Goal: Book appointment/travel/reservation

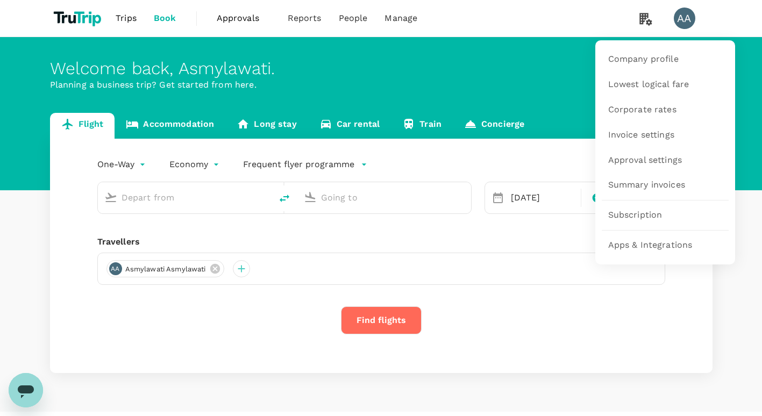
type input "roundtrip"
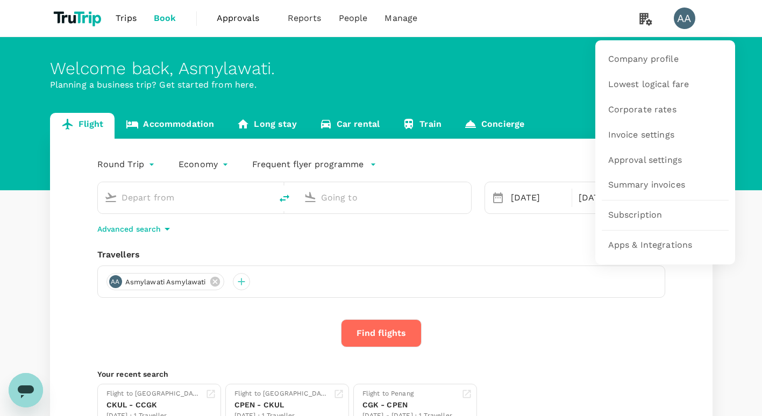
type input "Soekarno-Hatta Intl (CGK)"
type input "Singapore Changi (SIN)"
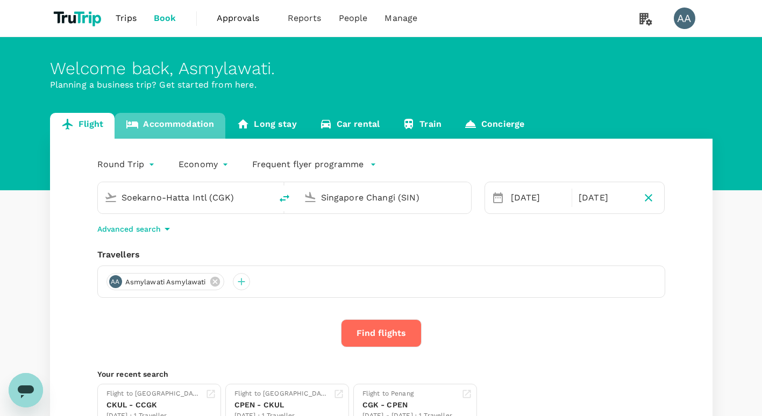
click at [170, 117] on link "Accommodation" at bounding box center [169, 126] width 111 height 26
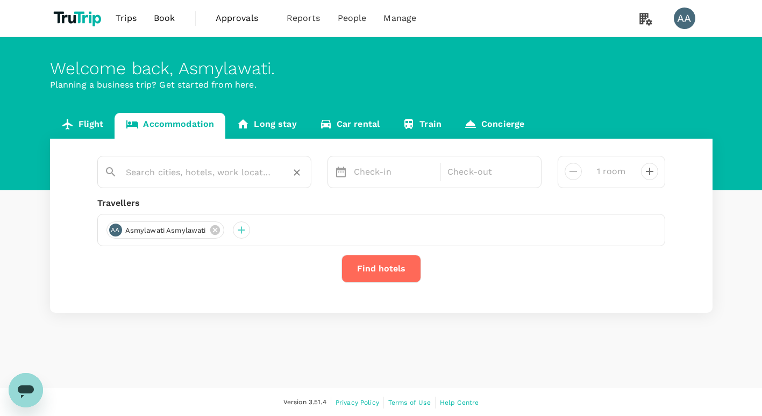
click at [197, 176] on input "text" at bounding box center [200, 172] width 148 height 17
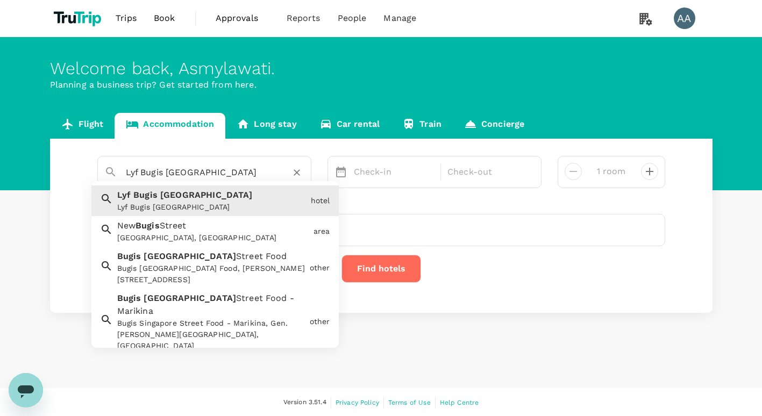
drag, startPoint x: 216, startPoint y: 174, endPoint x: 122, endPoint y: 171, distance: 93.6
click at [122, 171] on div "Lyf Bugis [GEOGRAPHIC_DATA]" at bounding box center [210, 168] width 187 height 26
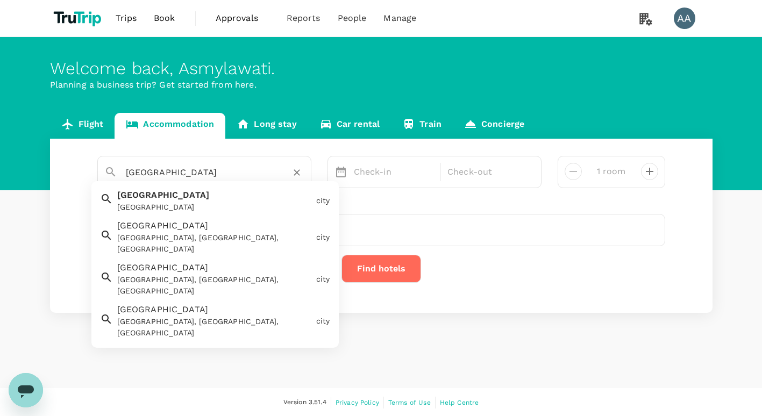
click at [128, 202] on div "[GEOGRAPHIC_DATA]" at bounding box center [214, 207] width 195 height 11
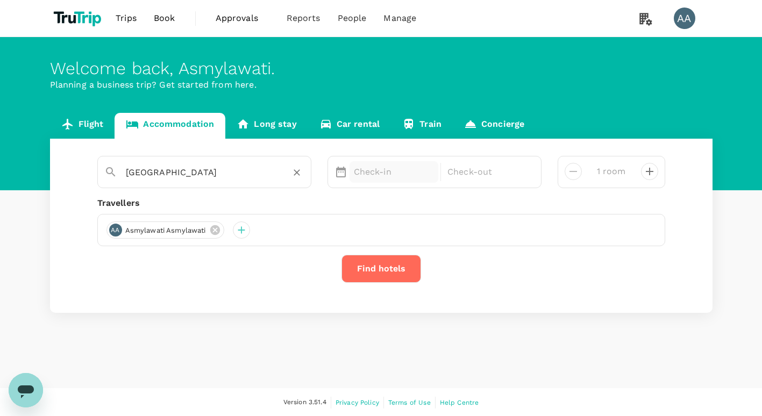
type input "[GEOGRAPHIC_DATA]"
click at [369, 174] on p "Check-in" at bounding box center [394, 172] width 81 height 13
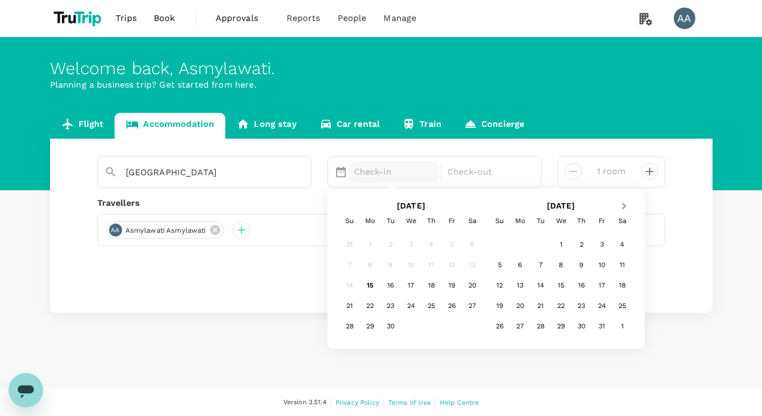
click at [624, 204] on span "Next Month" at bounding box center [624, 207] width 0 height 12
click at [626, 244] on div "1" at bounding box center [622, 245] width 20 height 20
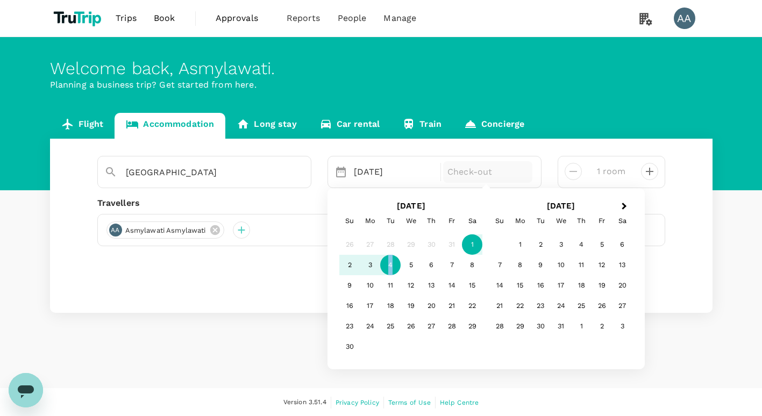
click at [390, 263] on div "4" at bounding box center [390, 265] width 20 height 20
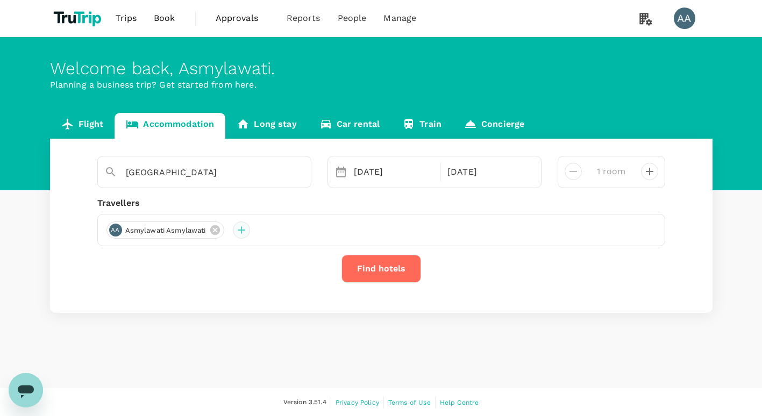
click at [243, 231] on div at bounding box center [241, 229] width 17 height 17
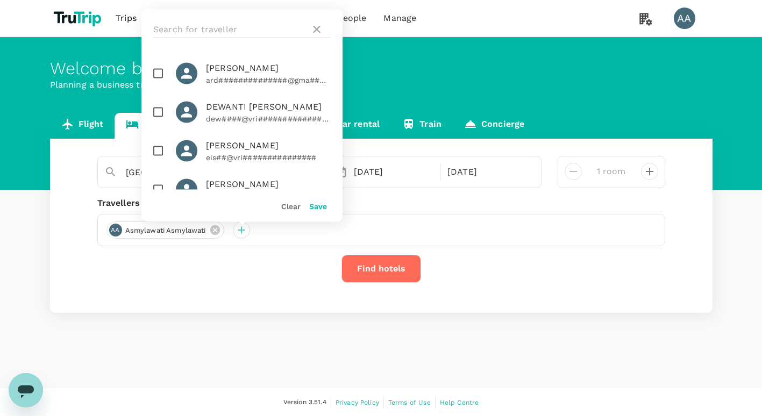
click at [232, 113] on span "DEWANTI [PERSON_NAME]" at bounding box center [268, 107] width 125 height 13
checkbox input "true"
click at [313, 206] on button "Save" at bounding box center [318, 206] width 18 height 9
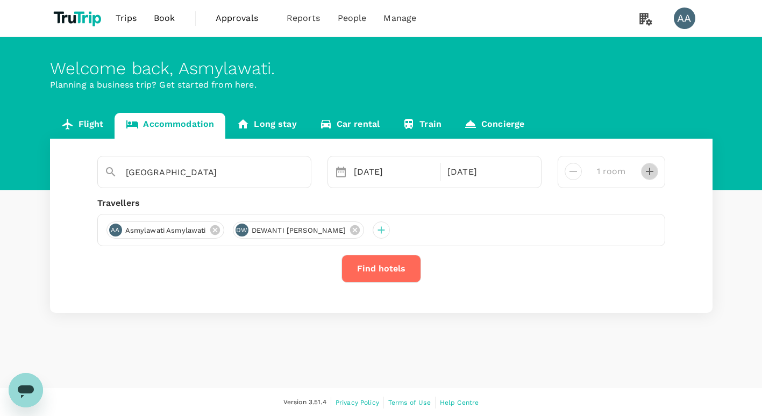
click at [651, 175] on icon "decrease" at bounding box center [649, 171] width 13 height 13
click at [574, 171] on icon "decrease" at bounding box center [573, 171] width 8 height 1
type input "1 room"
click at [376, 268] on button "Find hotels" at bounding box center [381, 269] width 80 height 28
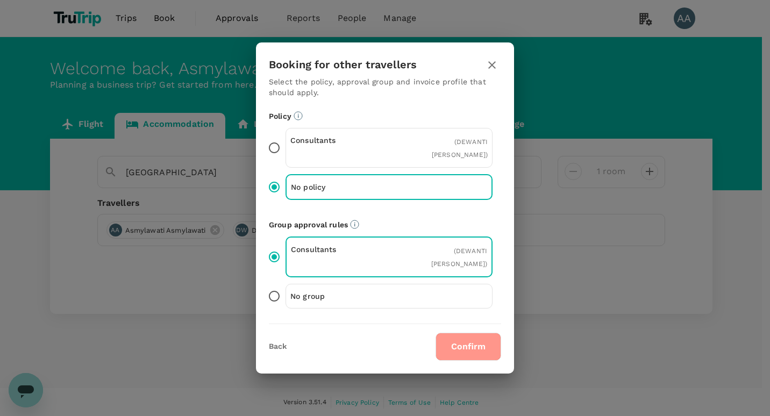
click at [469, 347] on button "Confirm" at bounding box center [468, 347] width 66 height 28
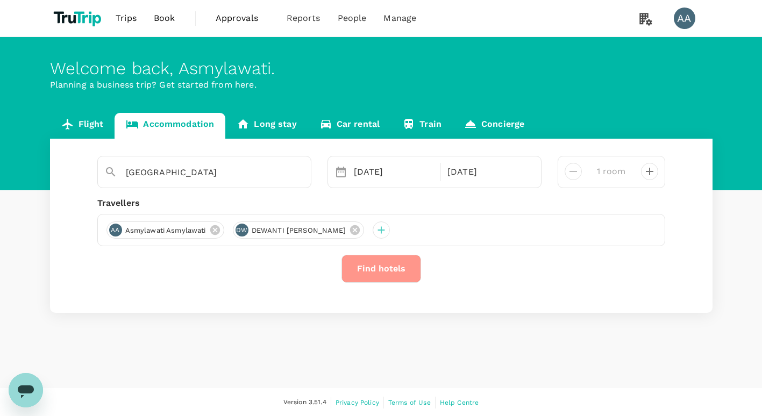
click at [381, 271] on button "Find hotels" at bounding box center [381, 269] width 80 height 28
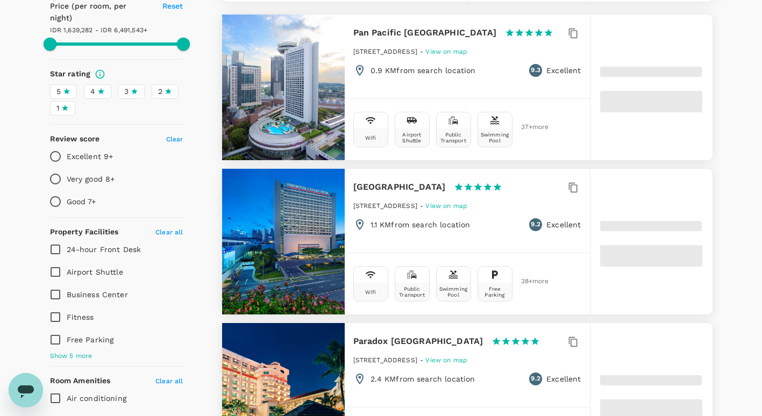
scroll to position [484, 0]
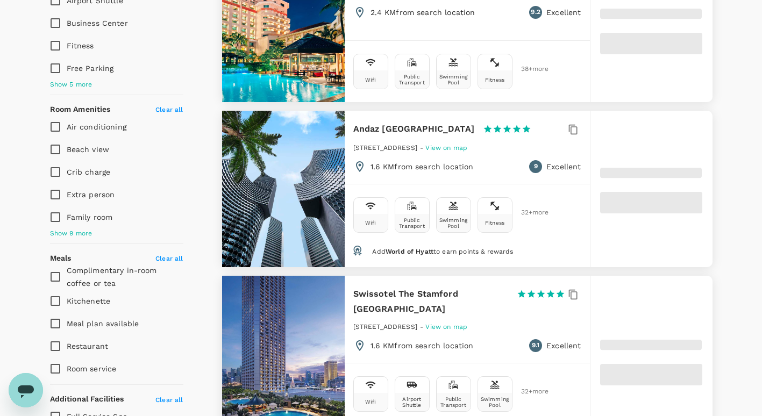
type input "6491542.29"
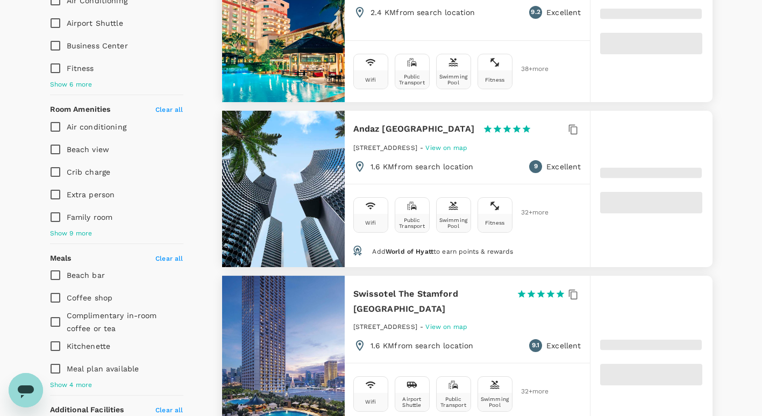
type input "889089.29"
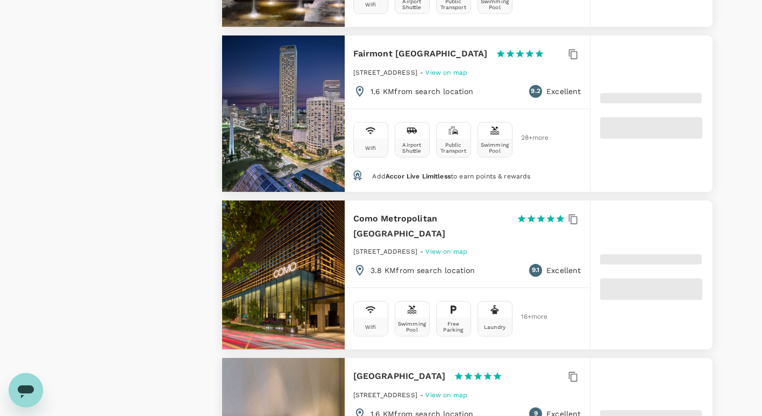
scroll to position [2204, 0]
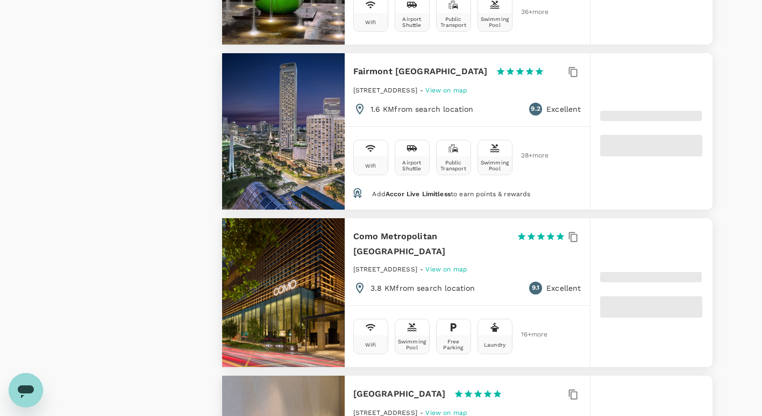
type input "6492709.79"
type input "843448.79"
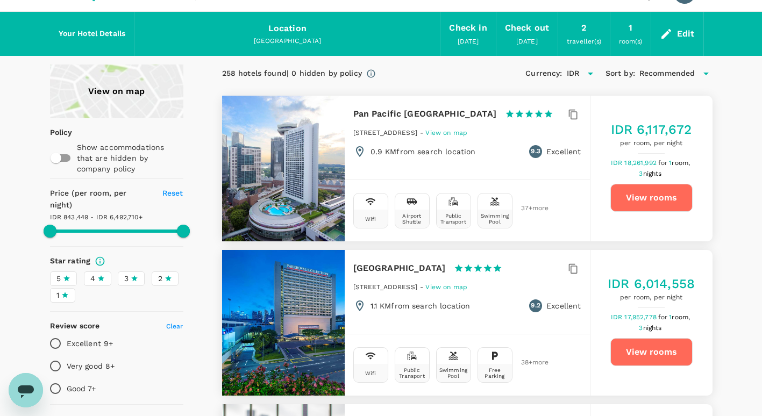
scroll to position [0, 0]
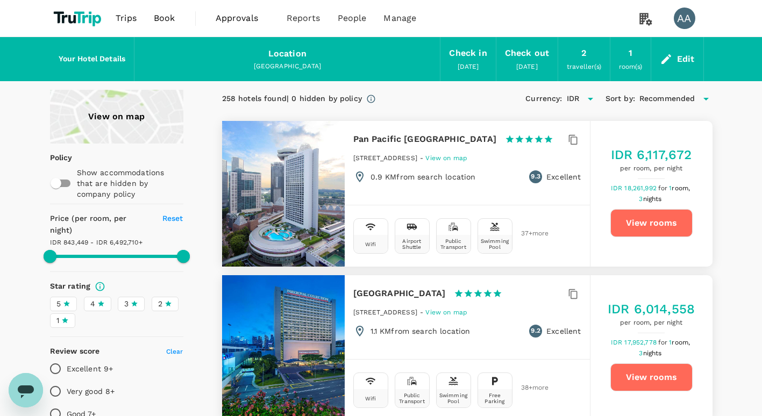
type input "6492709.79"
click at [681, 58] on div "Edit" at bounding box center [686, 59] width 18 height 15
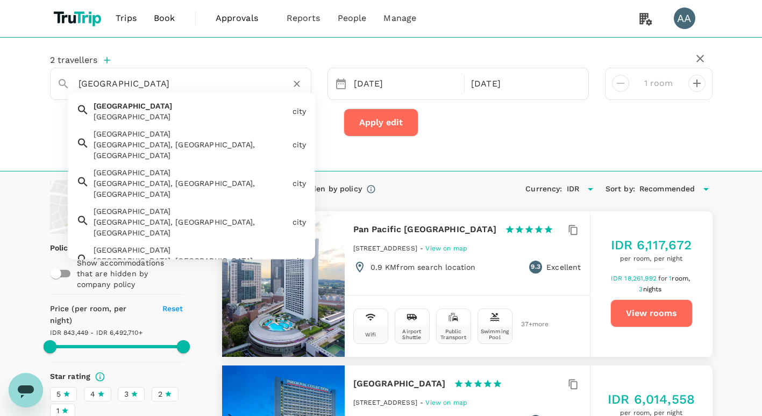
drag, startPoint x: 143, startPoint y: 91, endPoint x: 51, endPoint y: 89, distance: 92.5
click at [51, 89] on div "[GEOGRAPHIC_DATA]" at bounding box center [176, 79] width 256 height 27
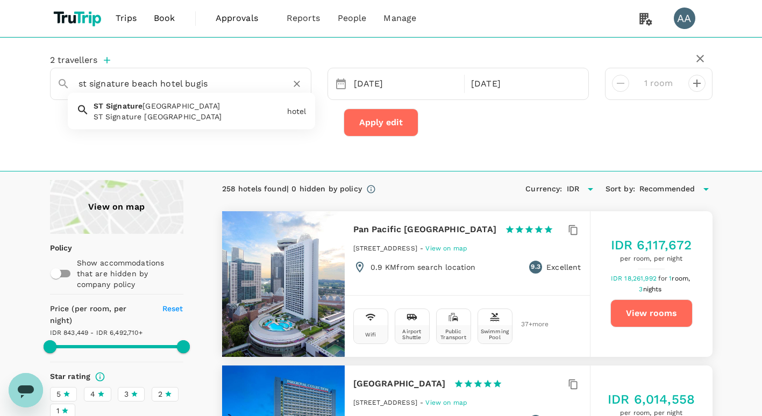
type input "ST Signature [GEOGRAPHIC_DATA]"
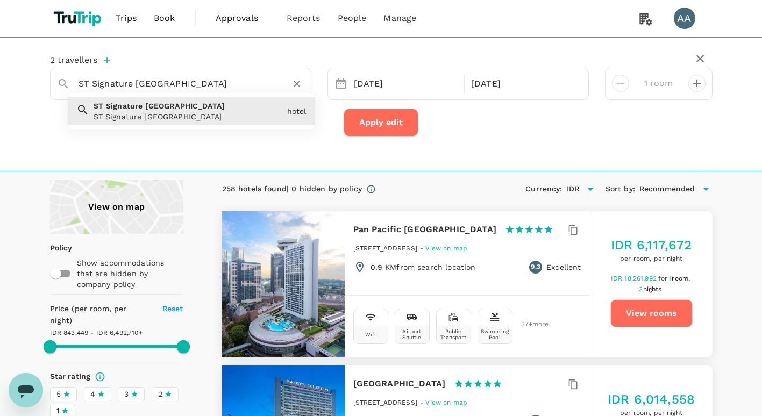
drag, startPoint x: 189, startPoint y: 85, endPoint x: 78, endPoint y: 88, distance: 110.8
click at [78, 88] on div "ST Signature [GEOGRAPHIC_DATA]" at bounding box center [187, 80] width 234 height 26
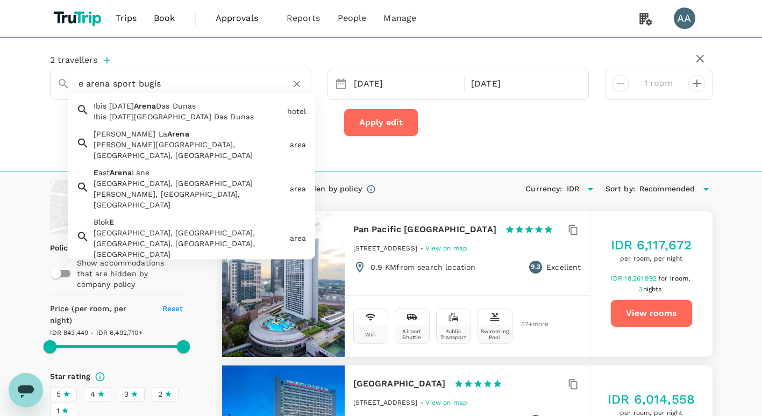
type input "e arena sport bugis"
click at [689, 132] on div "Apply edit" at bounding box center [381, 123] width 662 height 28
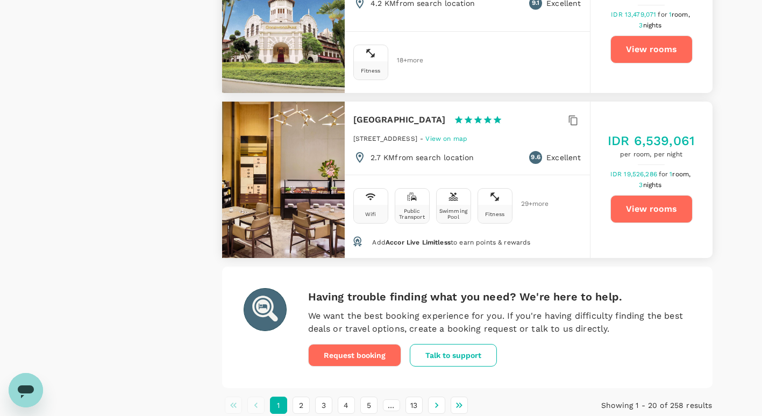
scroll to position [3201, 0]
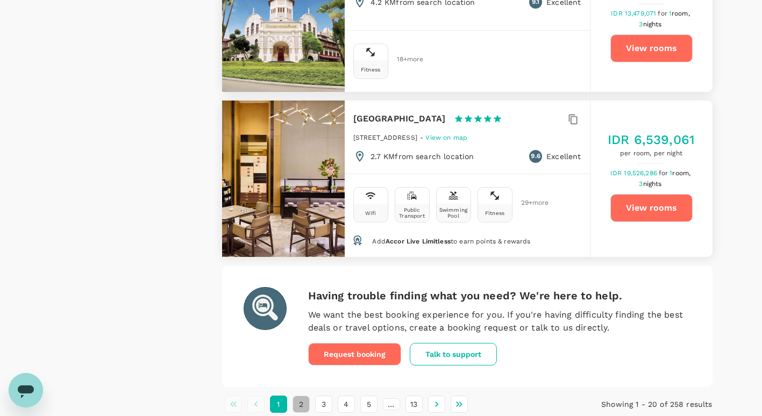
click at [300, 396] on button "2" at bounding box center [300, 404] width 17 height 17
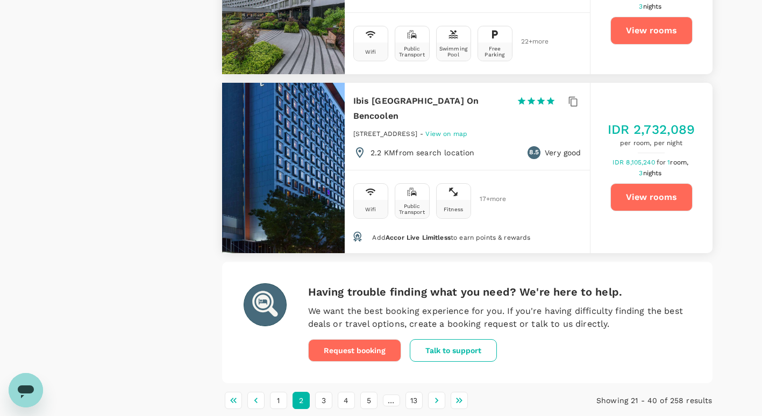
scroll to position [3190, 0]
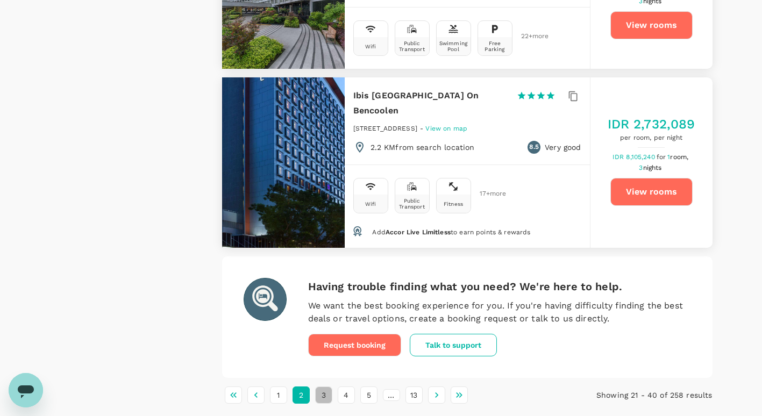
click at [327, 386] on button "3" at bounding box center [323, 394] width 17 height 17
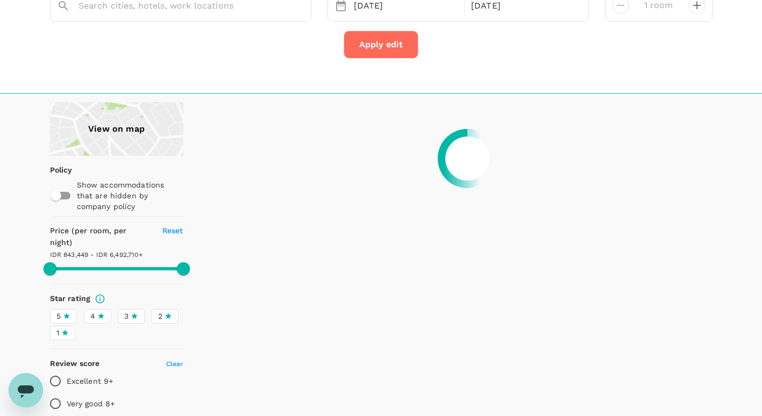
scroll to position [0, 0]
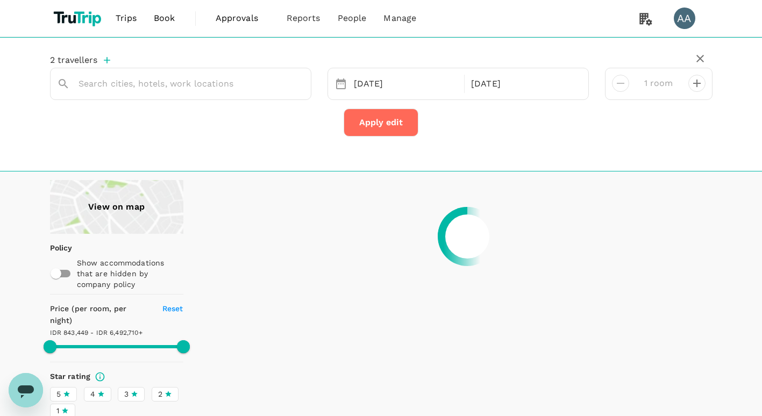
type input "6492709.79"
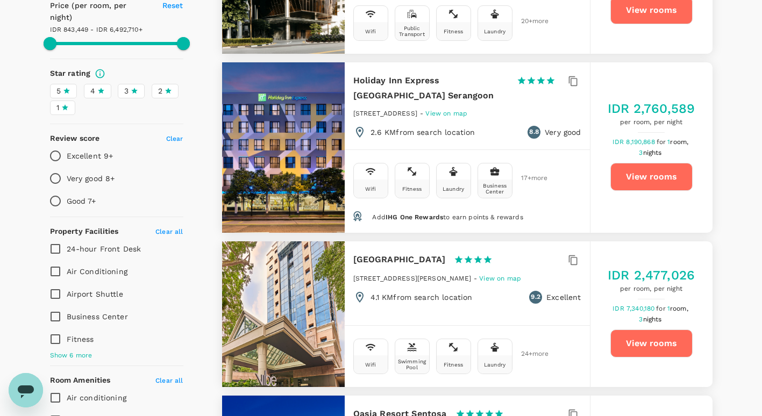
scroll to position [430, 0]
